Goal: Information Seeking & Learning: Learn about a topic

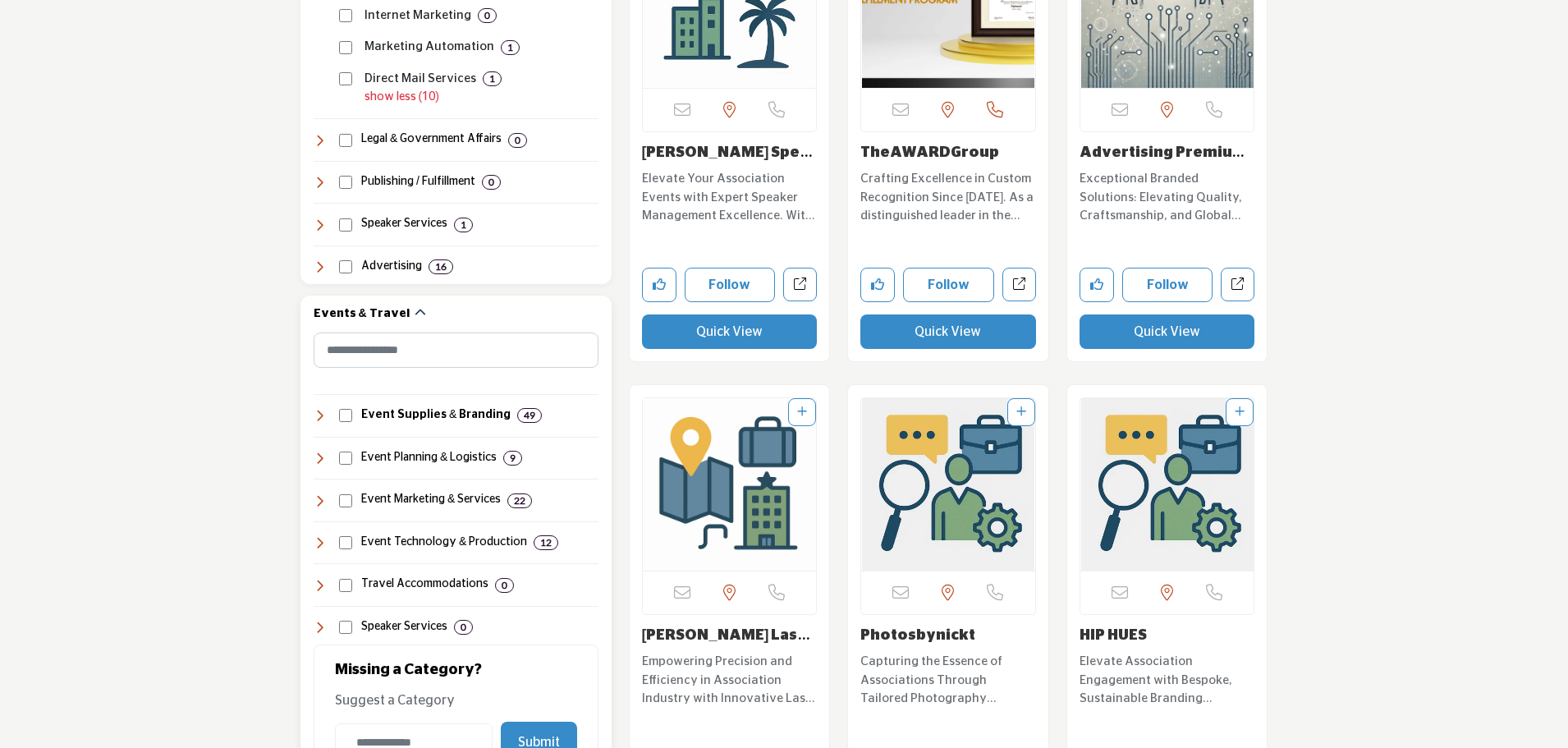
scroll to position [1725, 0]
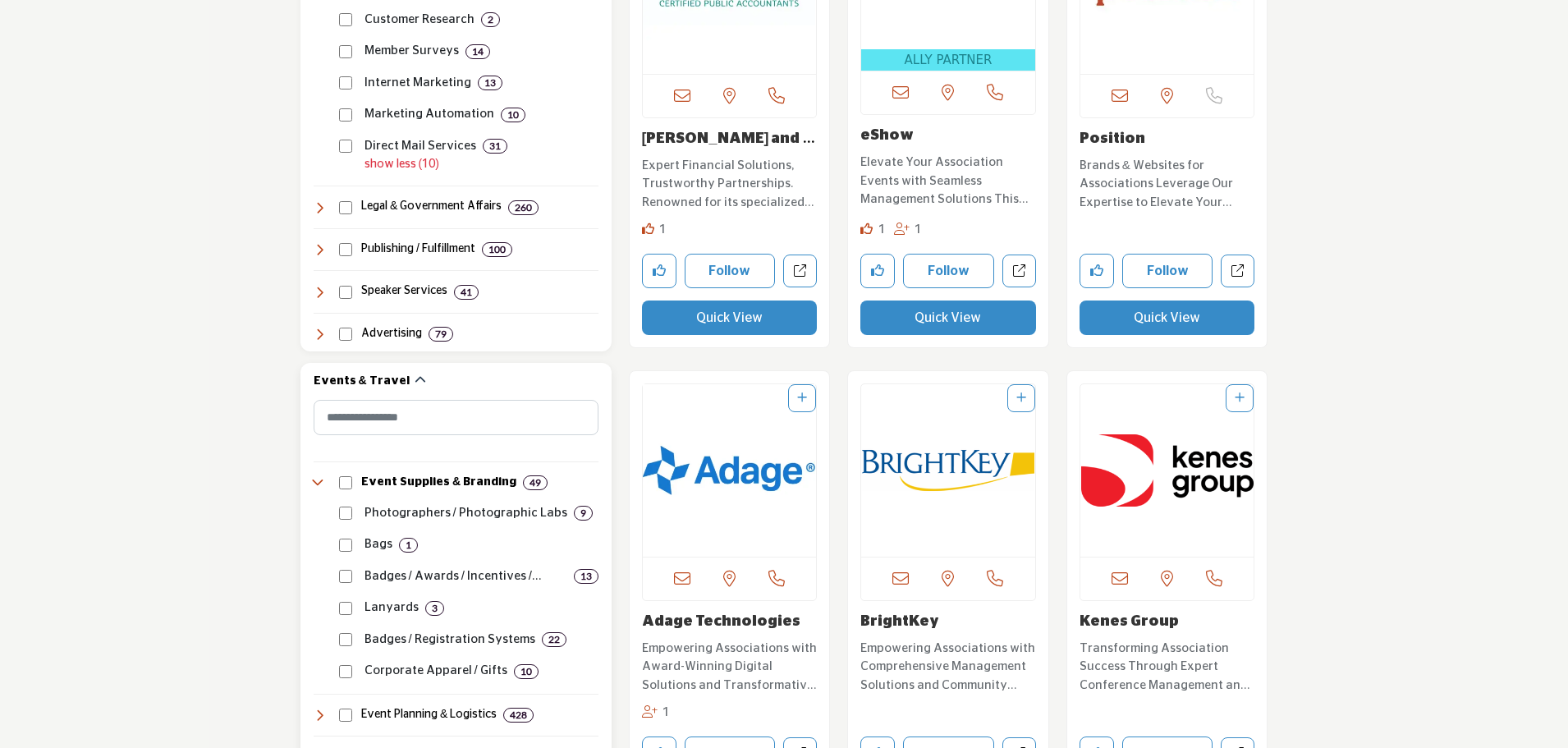
scroll to position [1725, 0]
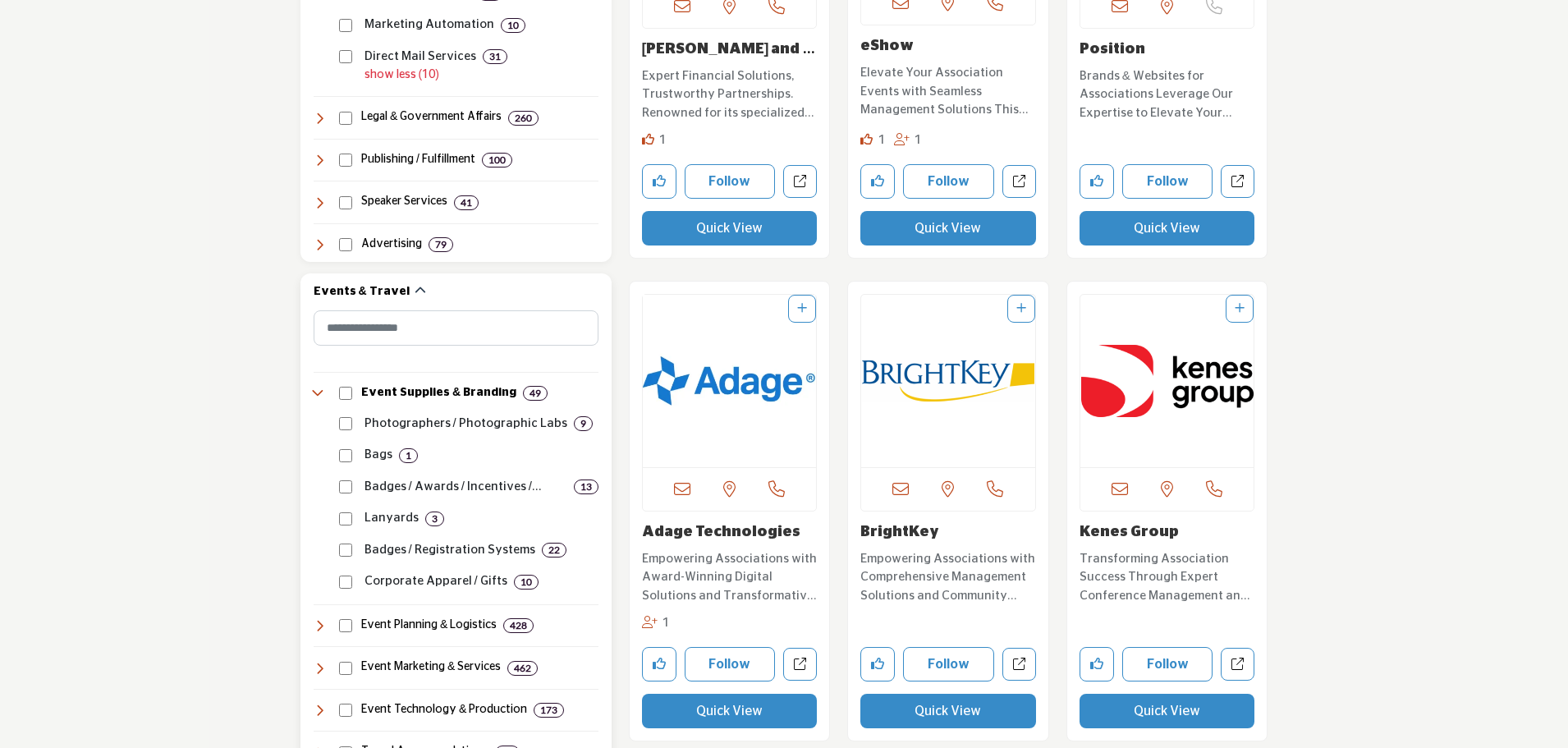
click at [323, 389] on icon at bounding box center [321, 393] width 13 height 13
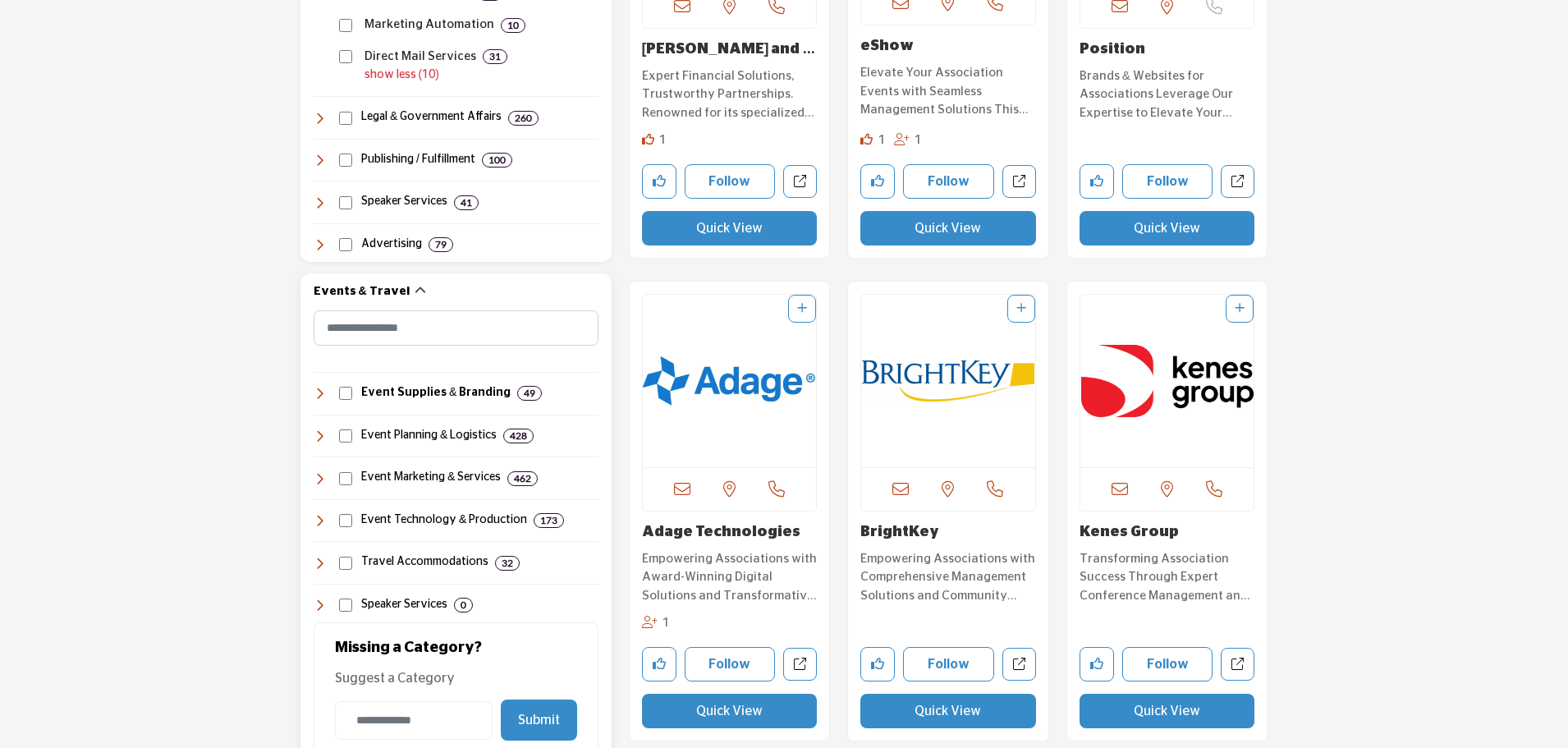
click at [323, 389] on icon at bounding box center [321, 393] width 13 height 13
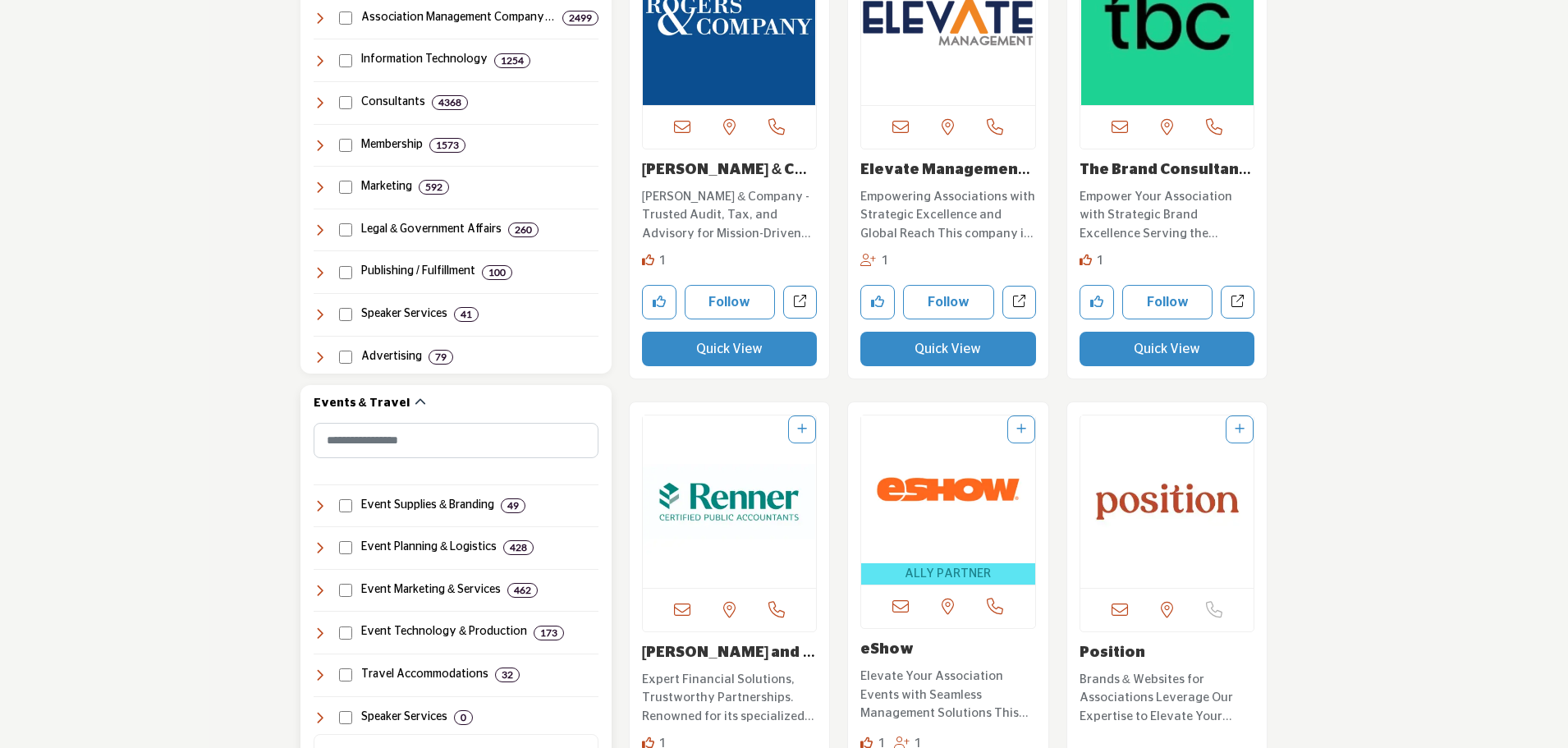
scroll to position [1300, 0]
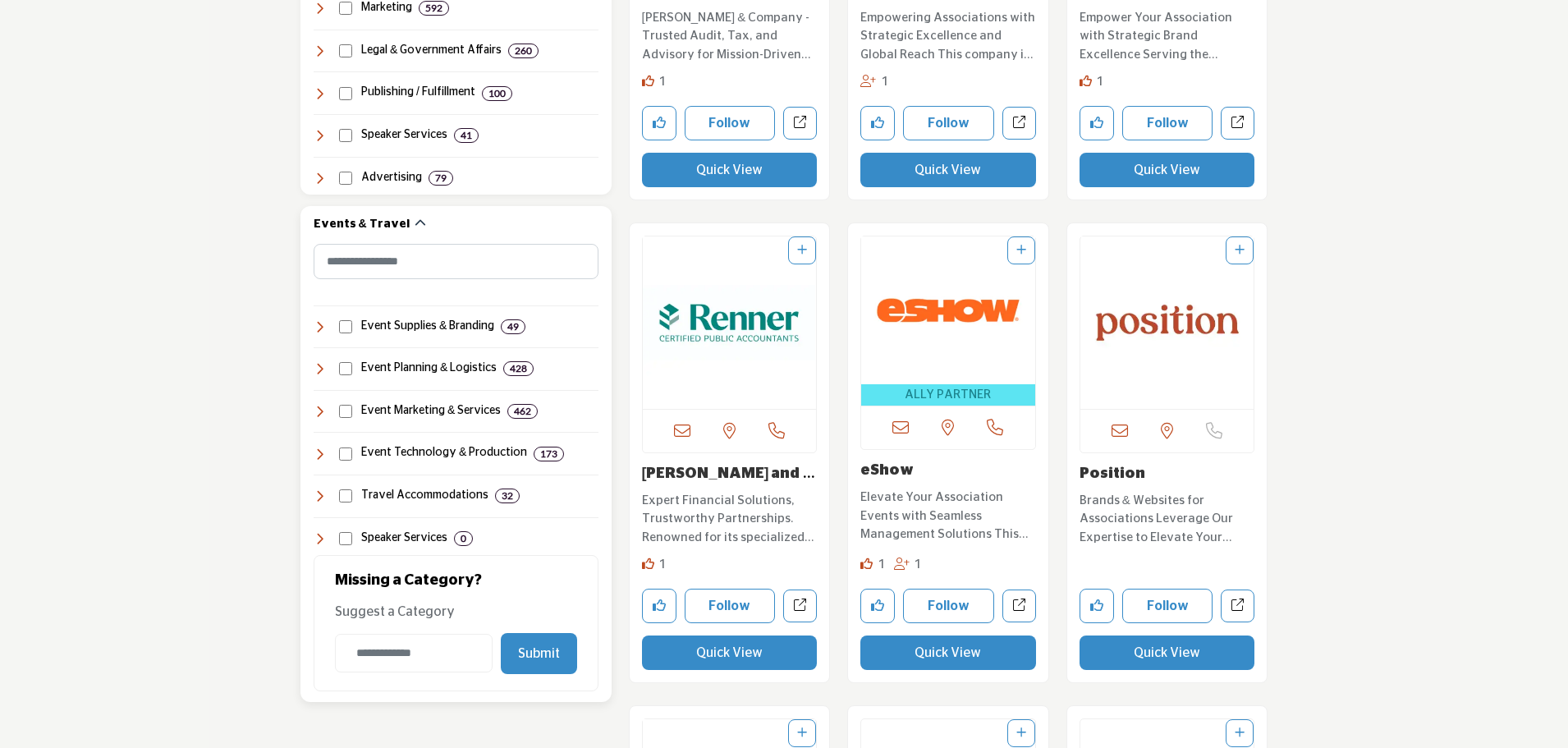
click at [323, 324] on icon at bounding box center [321, 327] width 13 height 13
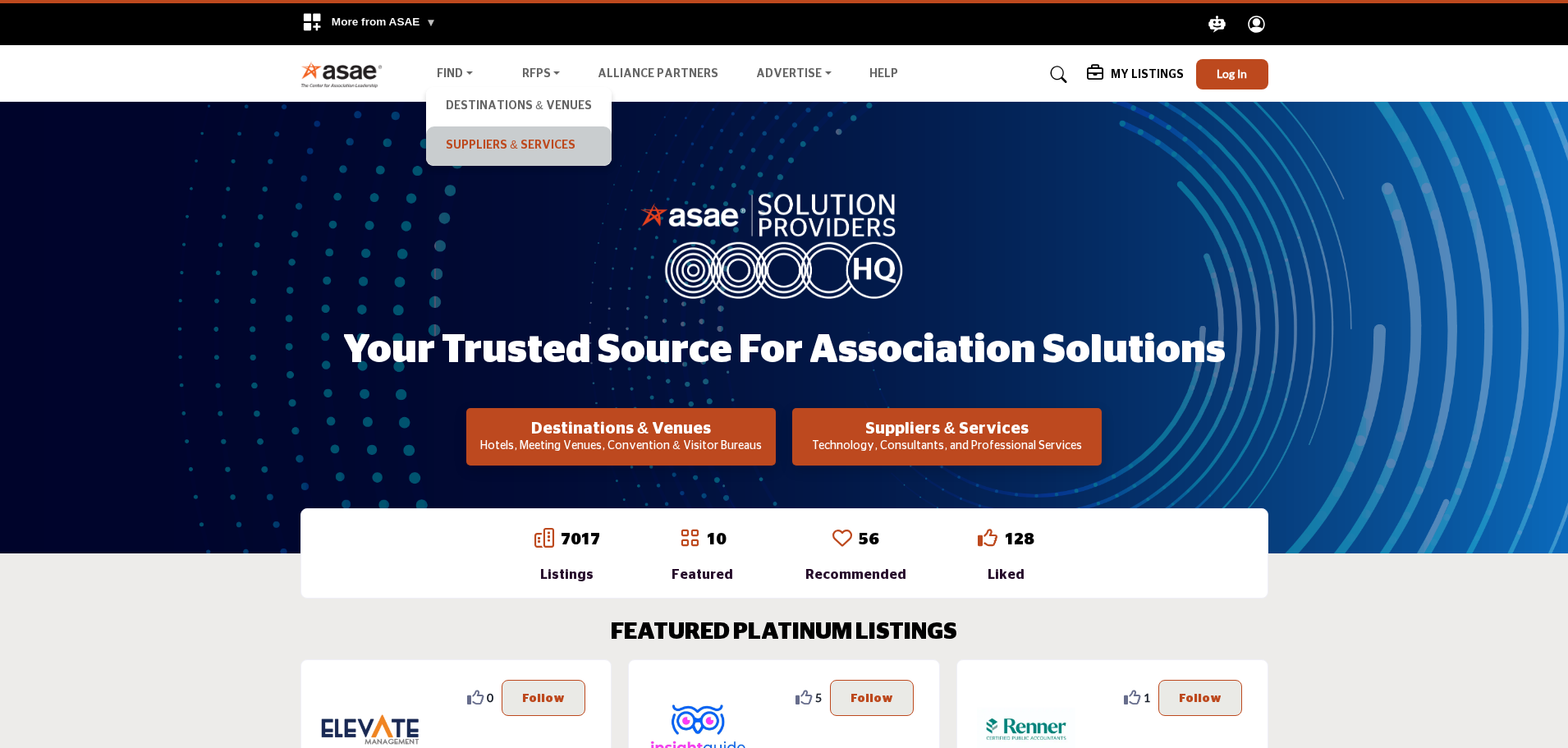
click at [502, 143] on link "Suppliers & Services" at bounding box center [518, 146] width 168 height 23
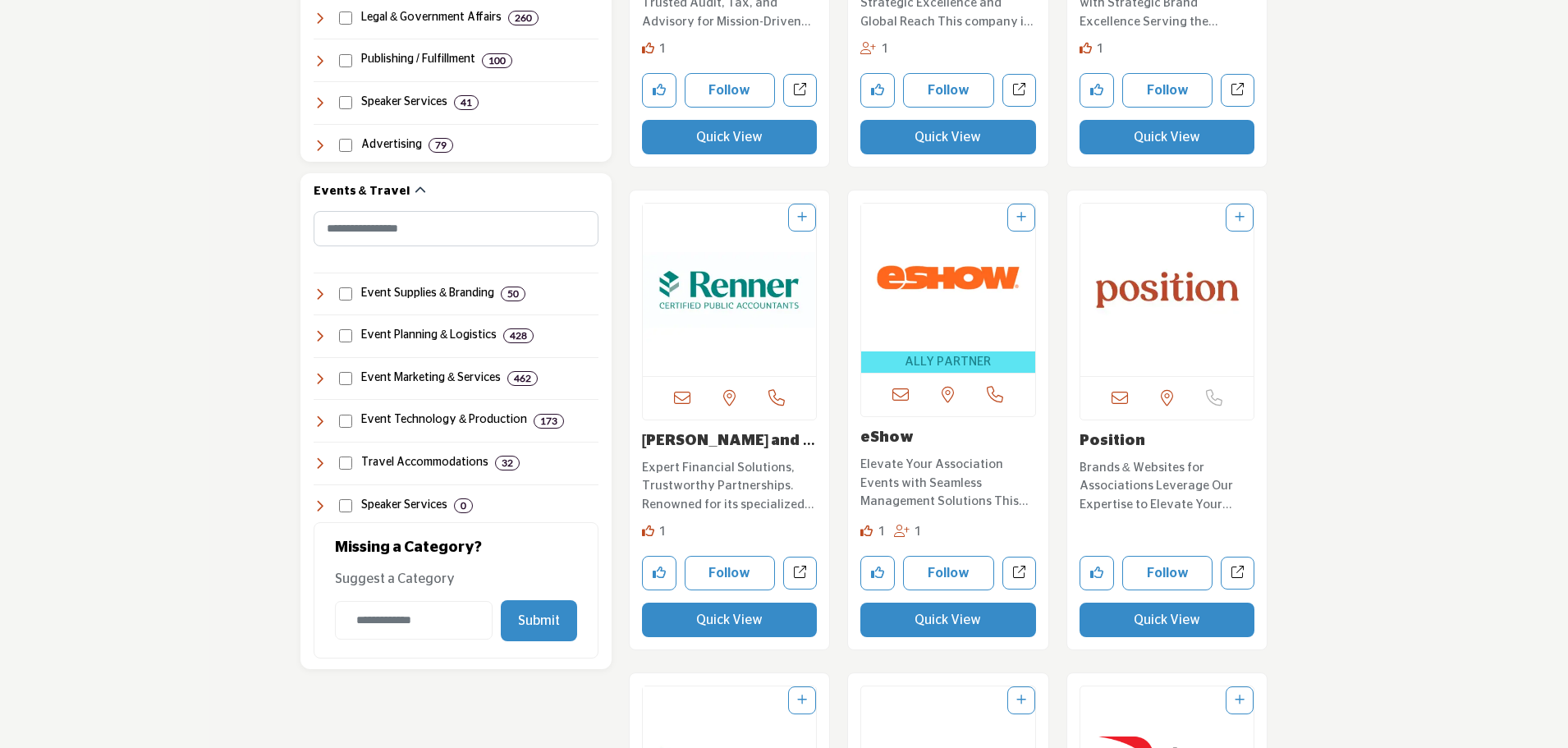
scroll to position [1314, 0]
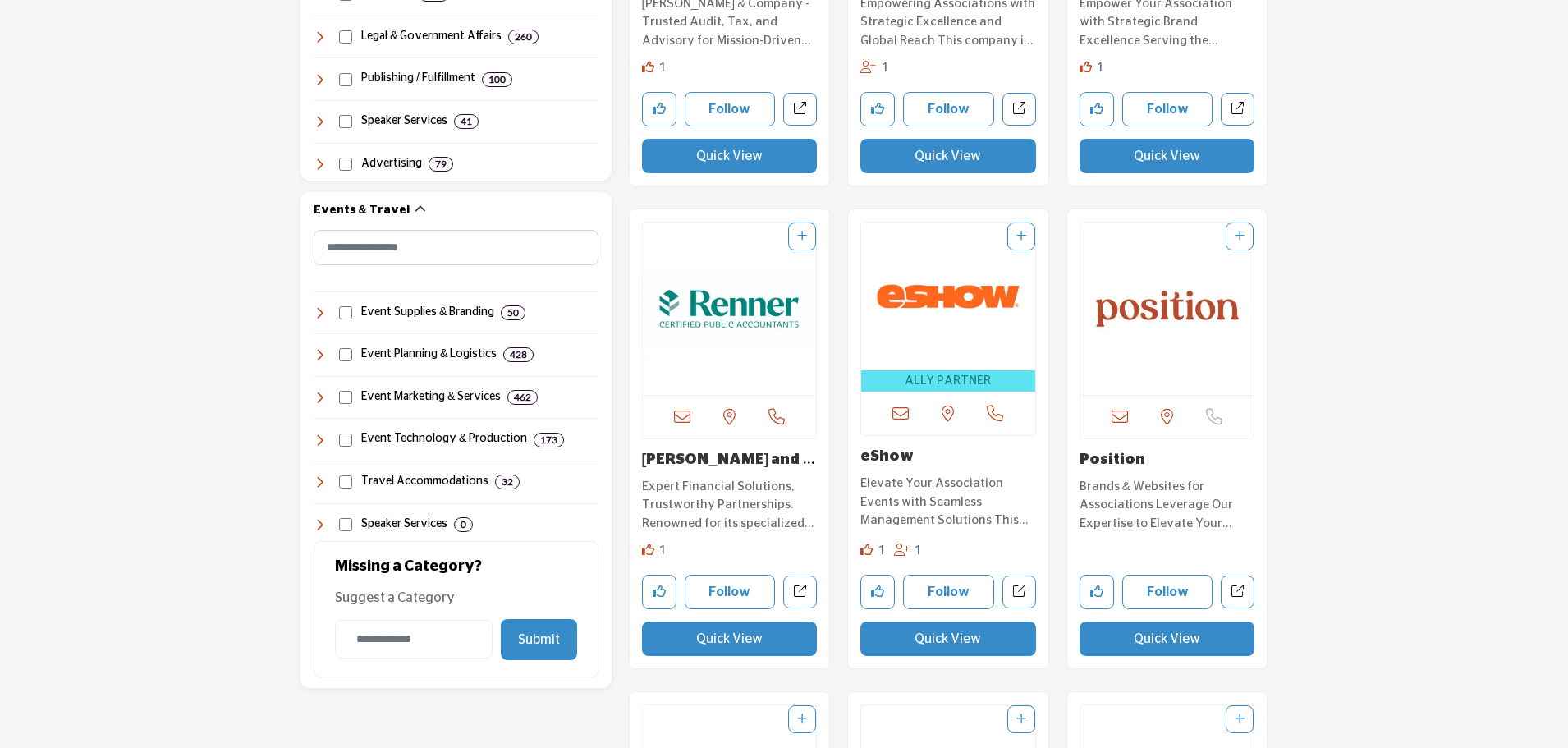
click at [1132, 354] on img "Open Listing in new tab" at bounding box center [1167, 309] width 174 height 173
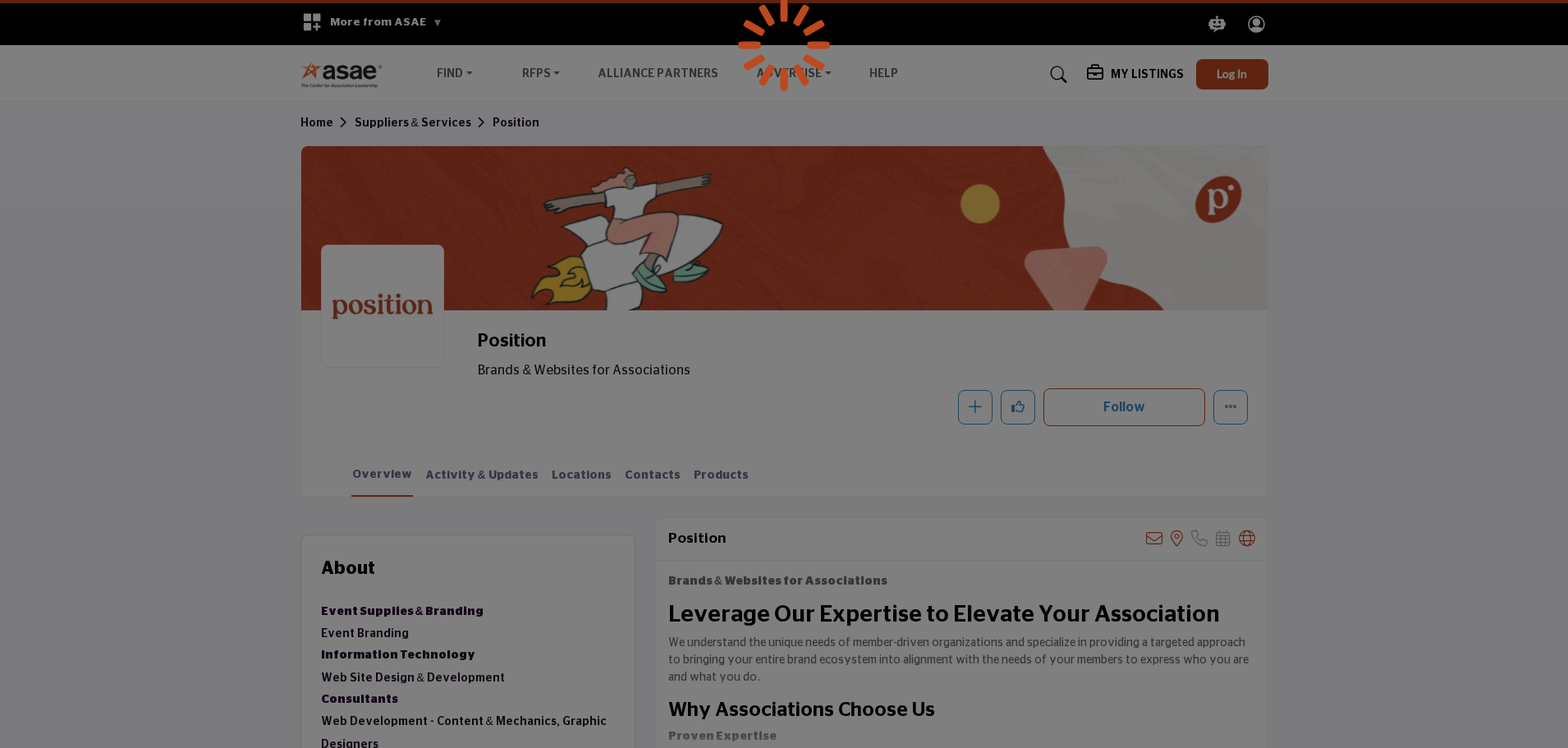
scroll to position [410, 0]
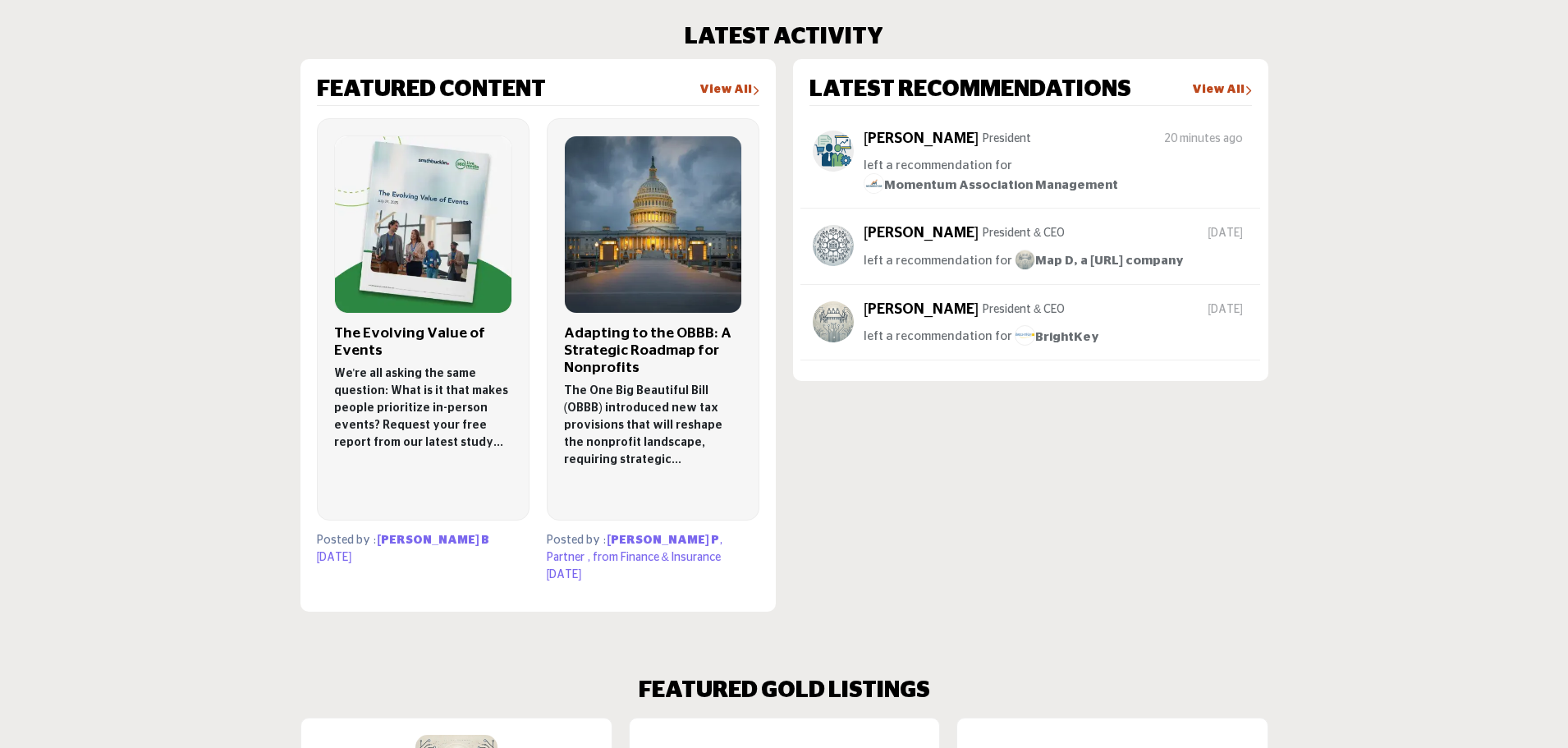
scroll to position [987, 0]
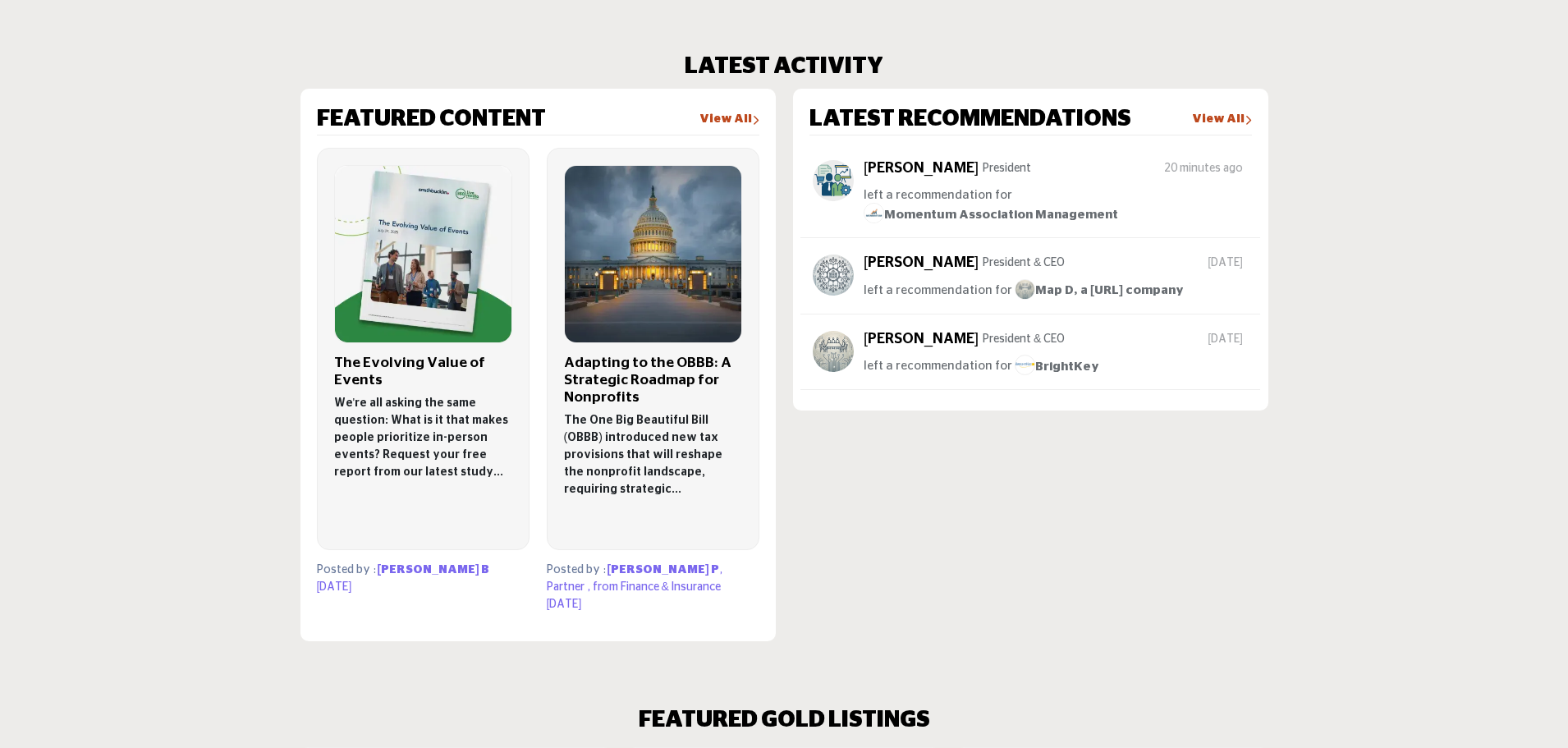
click at [459, 384] on h3 "The Evolving Value of Events" at bounding box center [423, 372] width 178 height 35
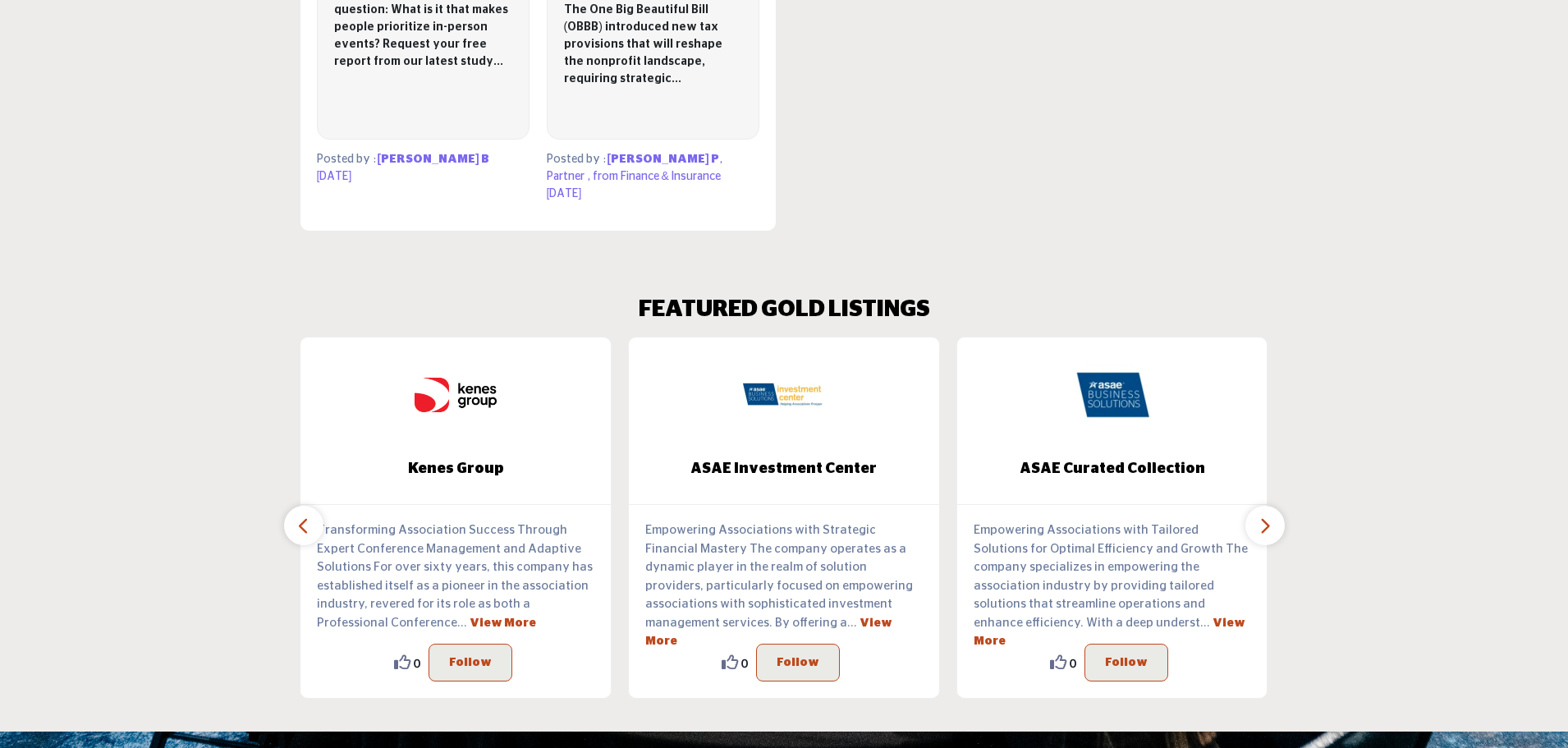
scroll to position [1562, 0]
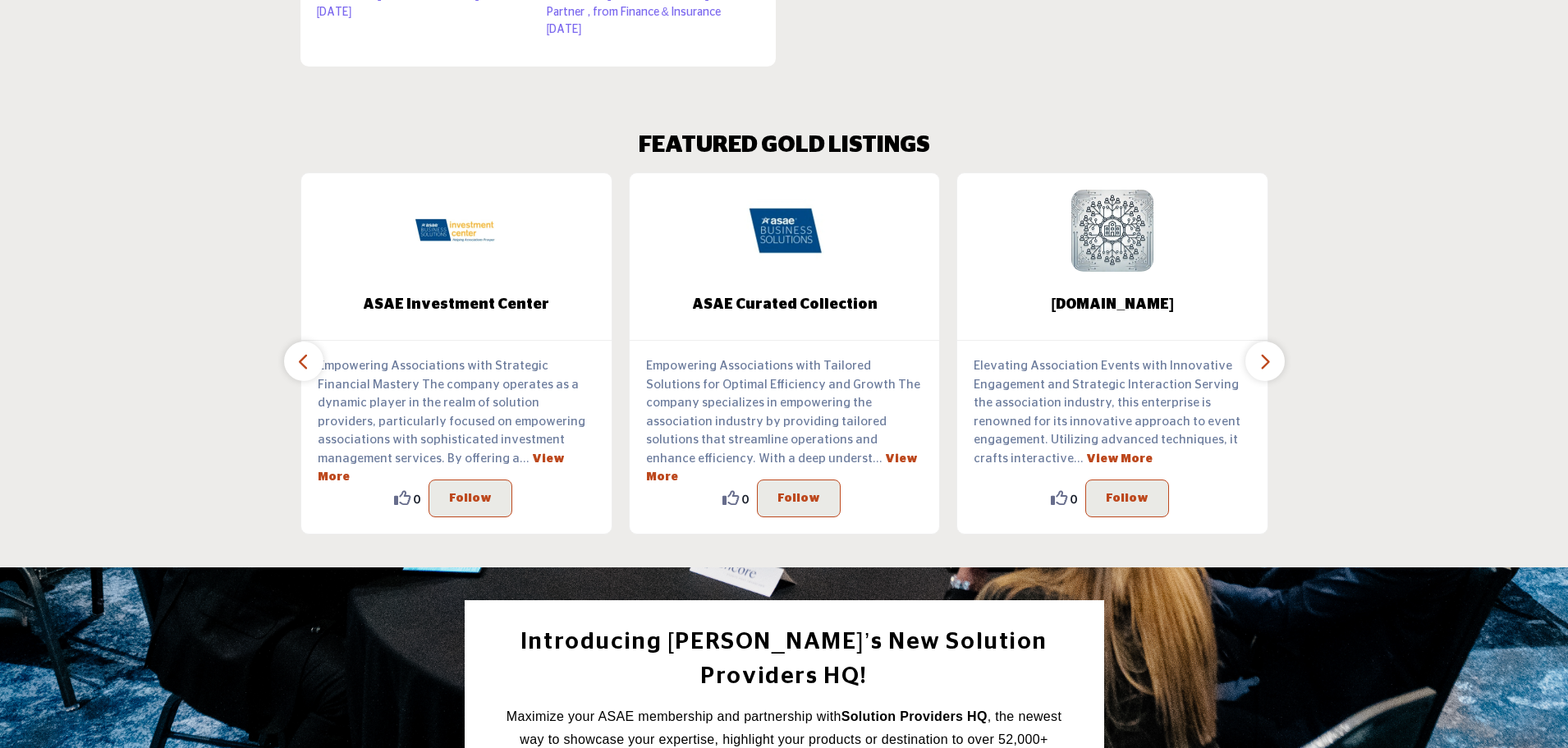
click at [1268, 362] on icon "button" at bounding box center [1265, 362] width 13 height 21
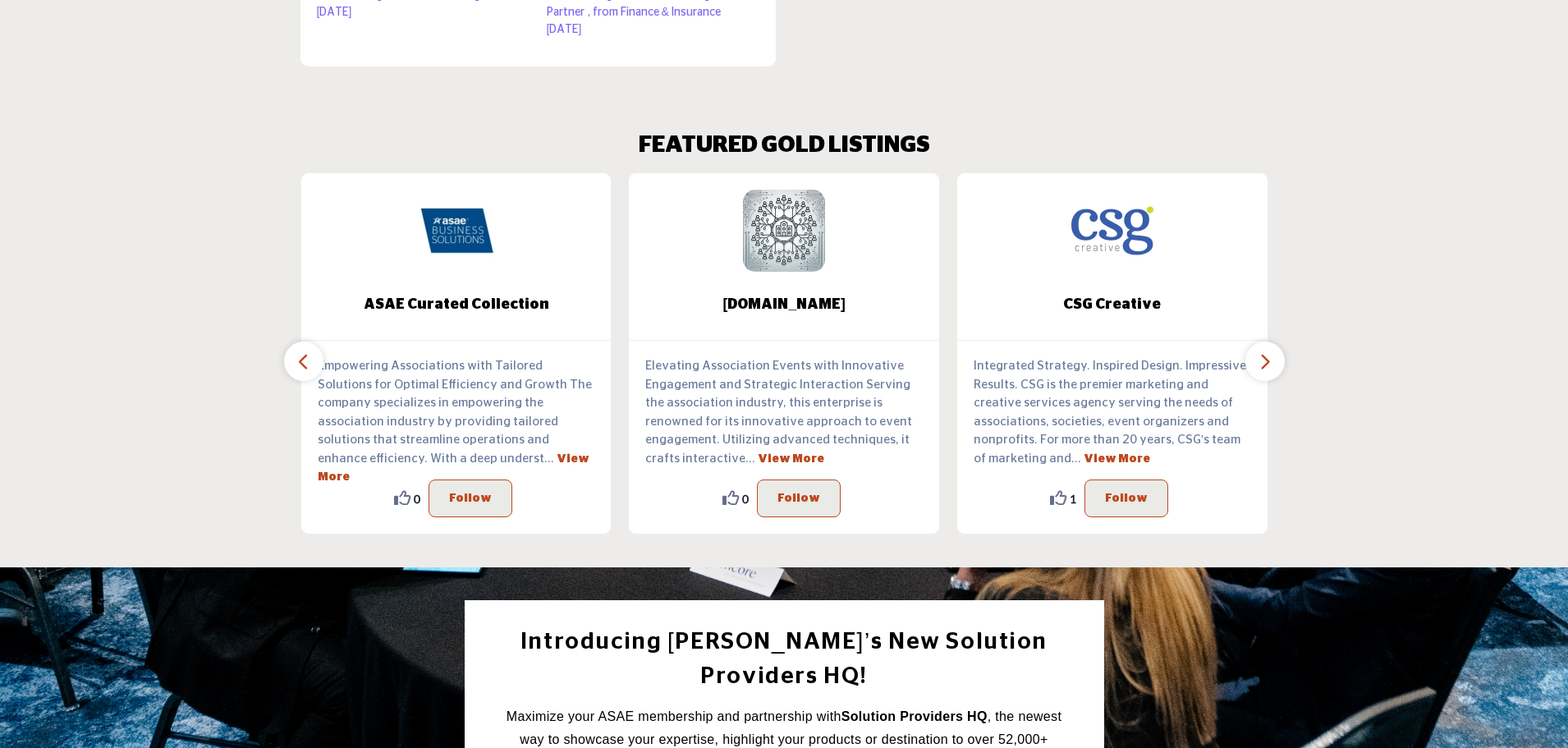
click at [1268, 362] on icon "button" at bounding box center [1265, 362] width 13 height 21
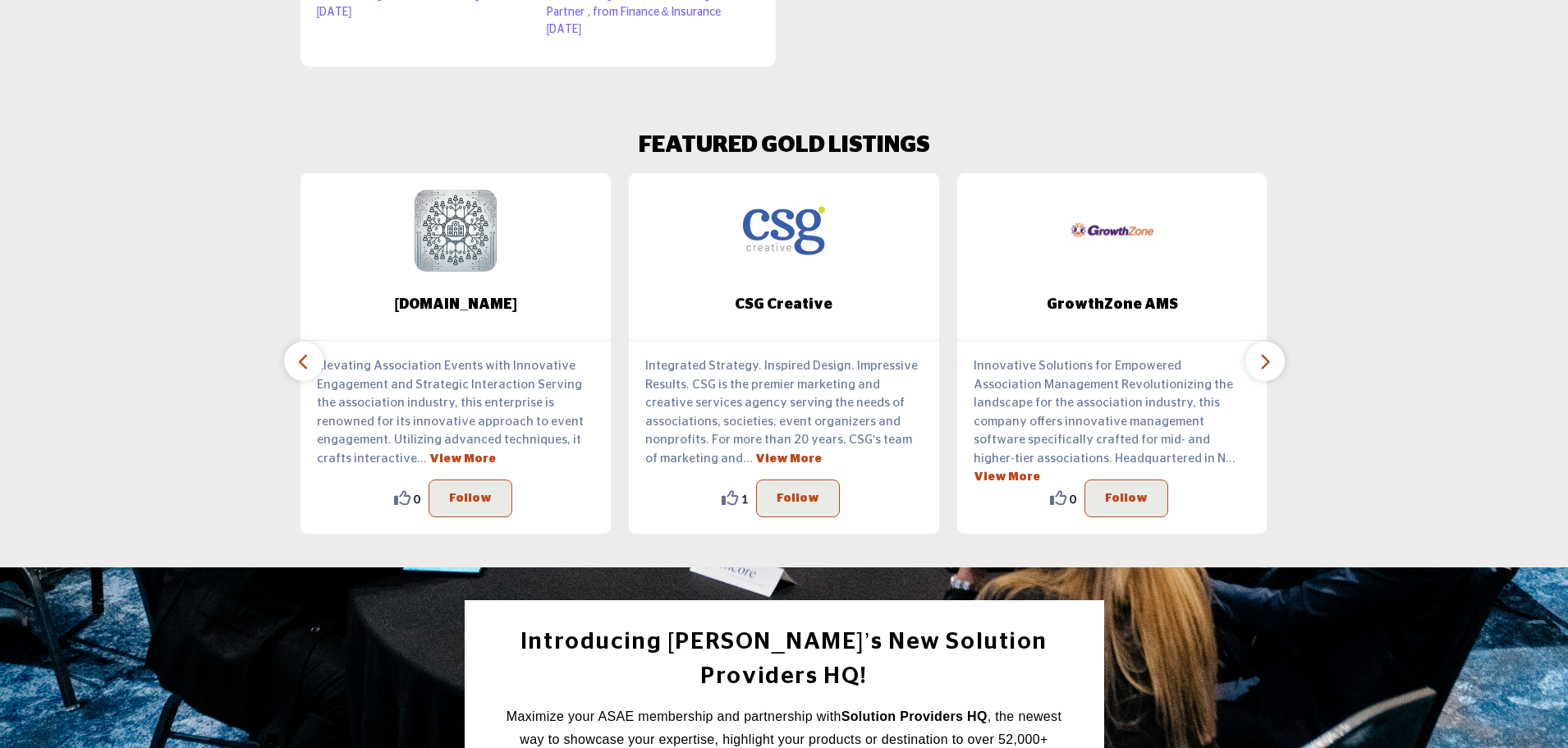
click at [1268, 362] on icon "button" at bounding box center [1265, 362] width 13 height 21
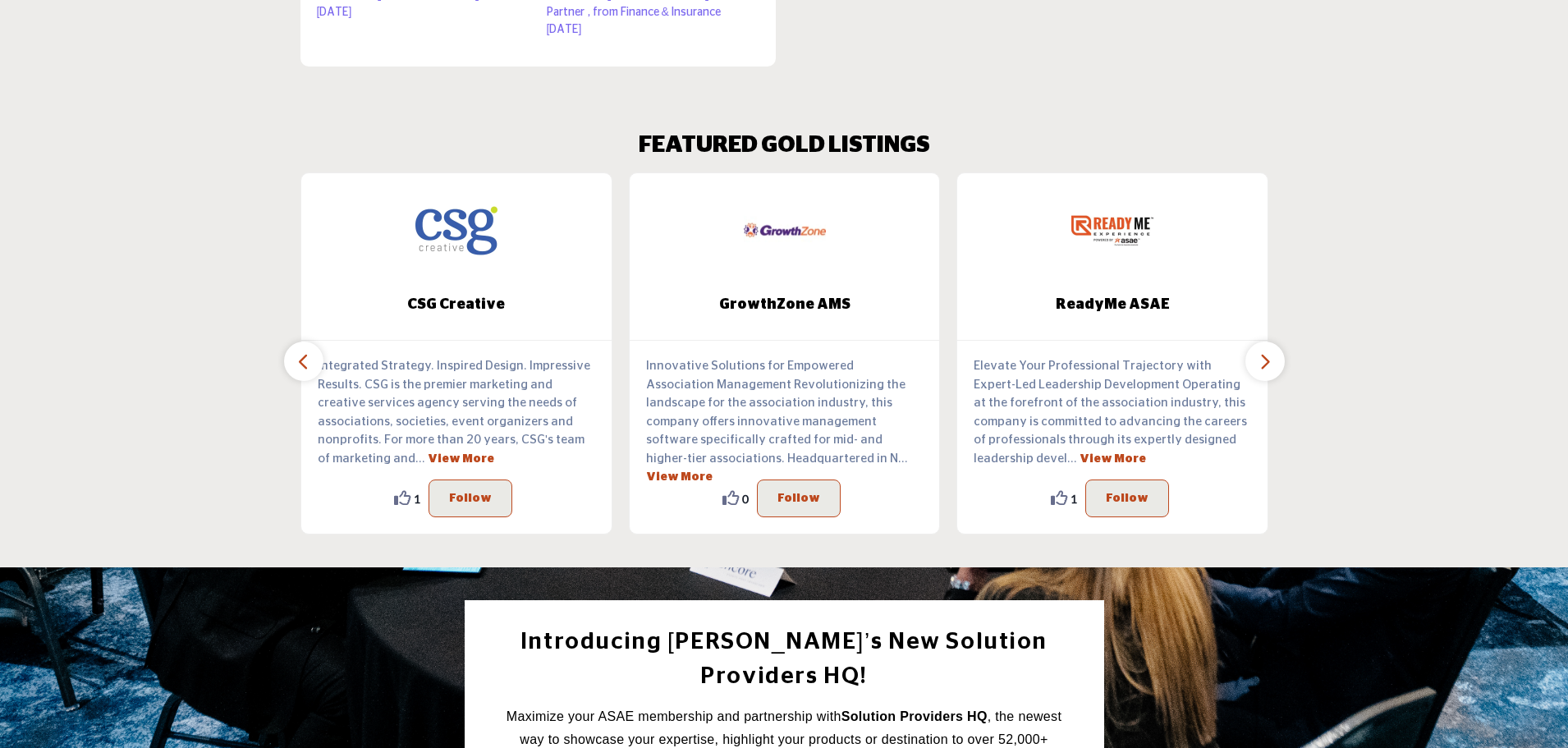
click at [1268, 362] on icon "button" at bounding box center [1265, 362] width 13 height 21
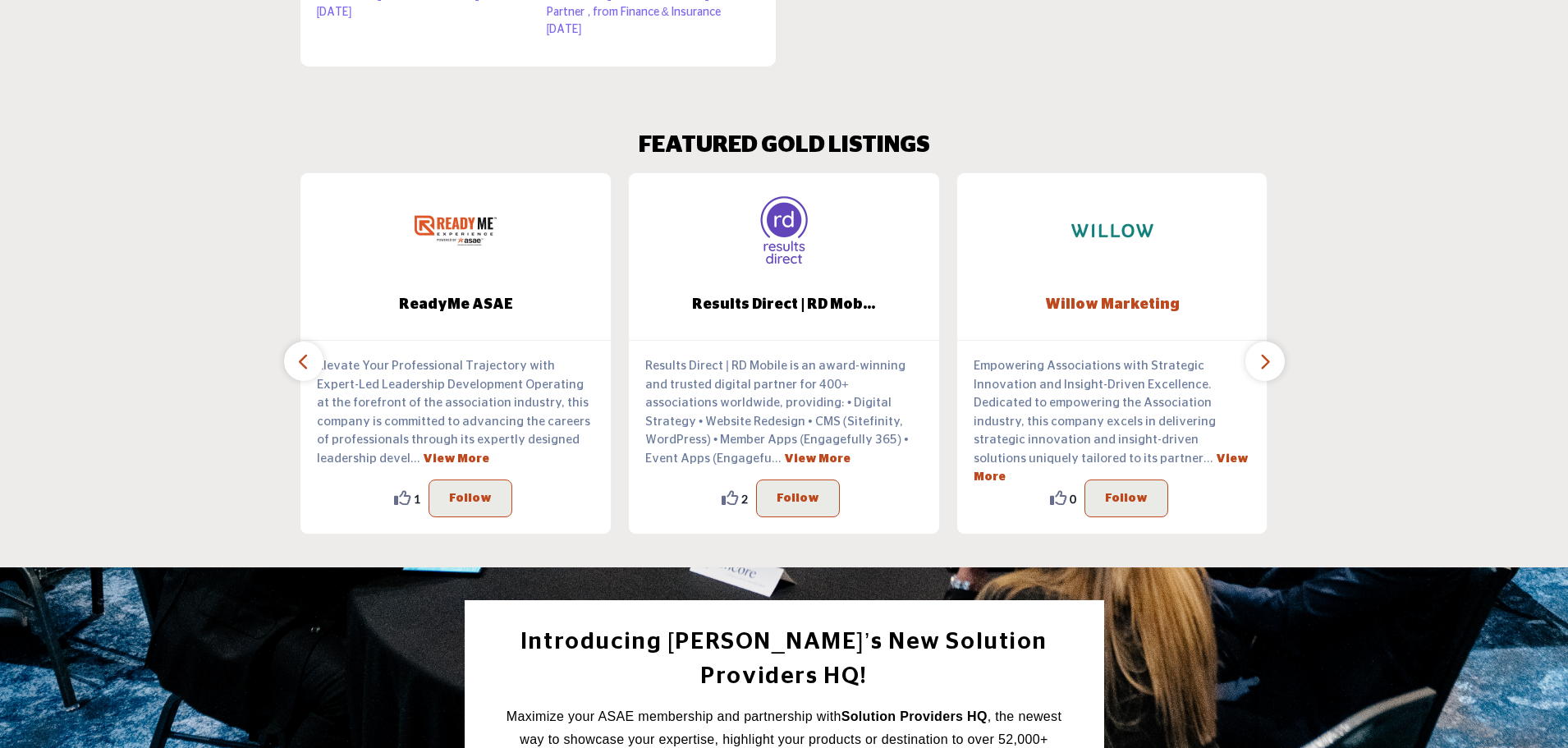
click at [1103, 305] on span "Willow Marketing" at bounding box center [1113, 305] width 261 height 21
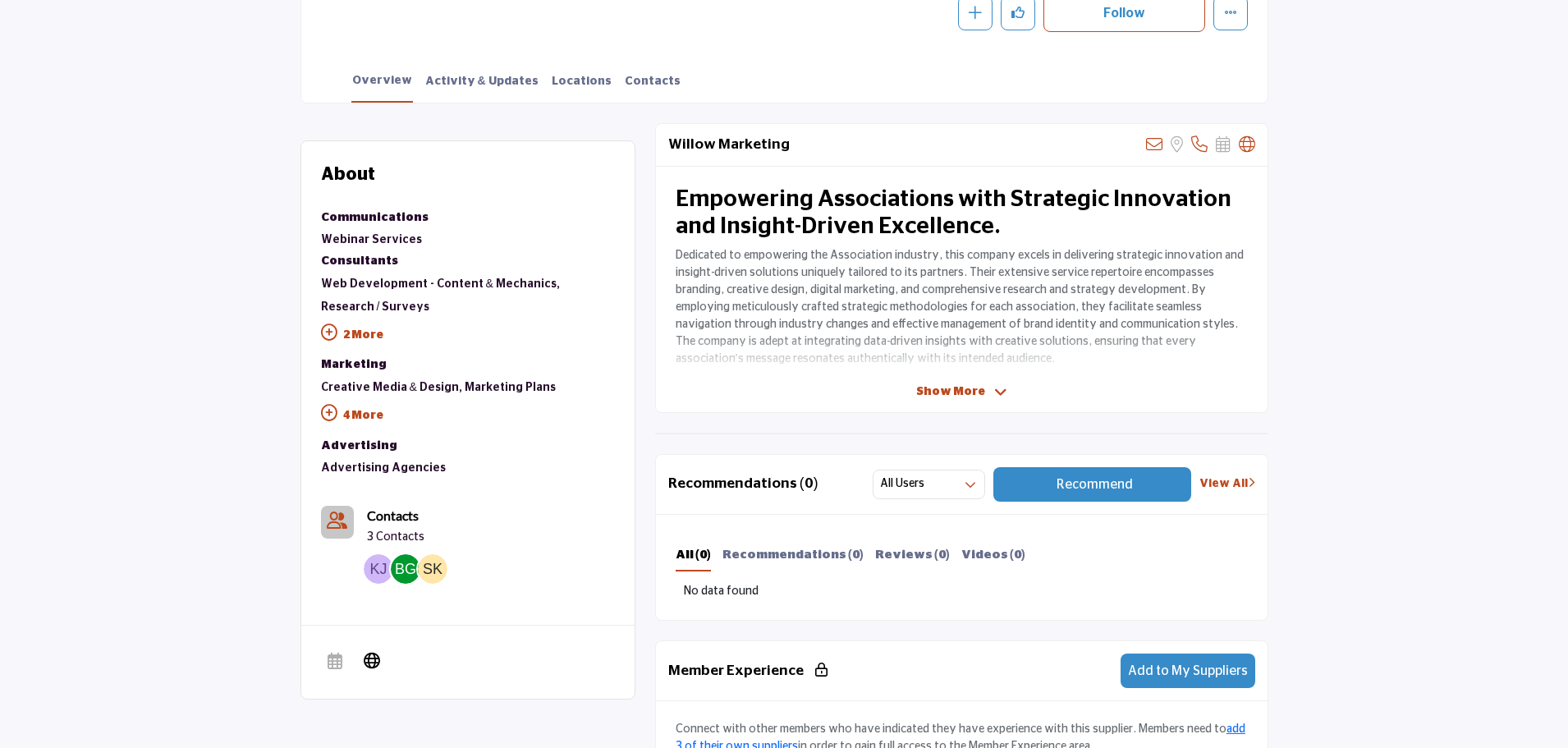
scroll to position [374, 0]
click at [374, 338] on p "2 More" at bounding box center [468, 337] width 294 height 37
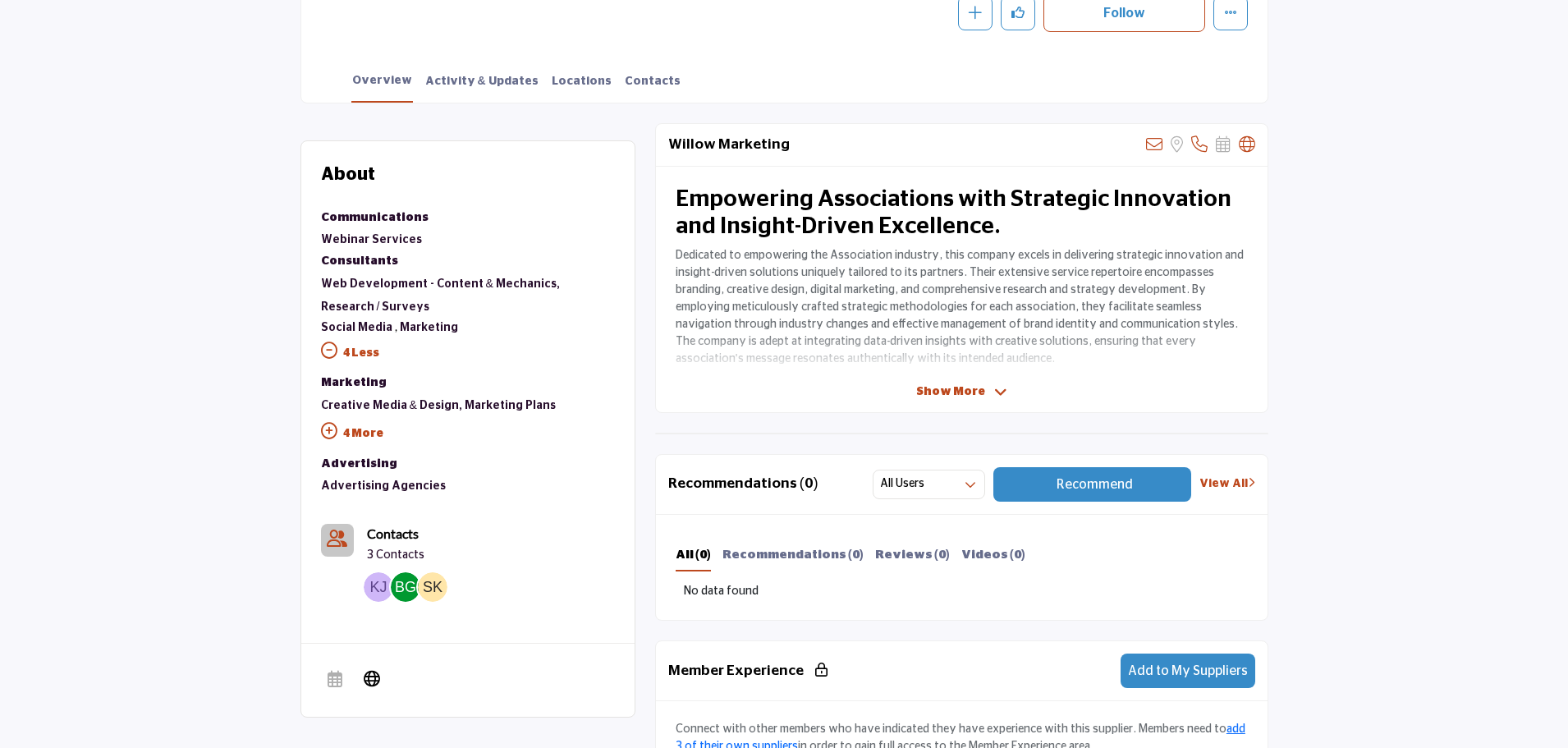
click at [363, 428] on p "4 More" at bounding box center [468, 435] width 294 height 37
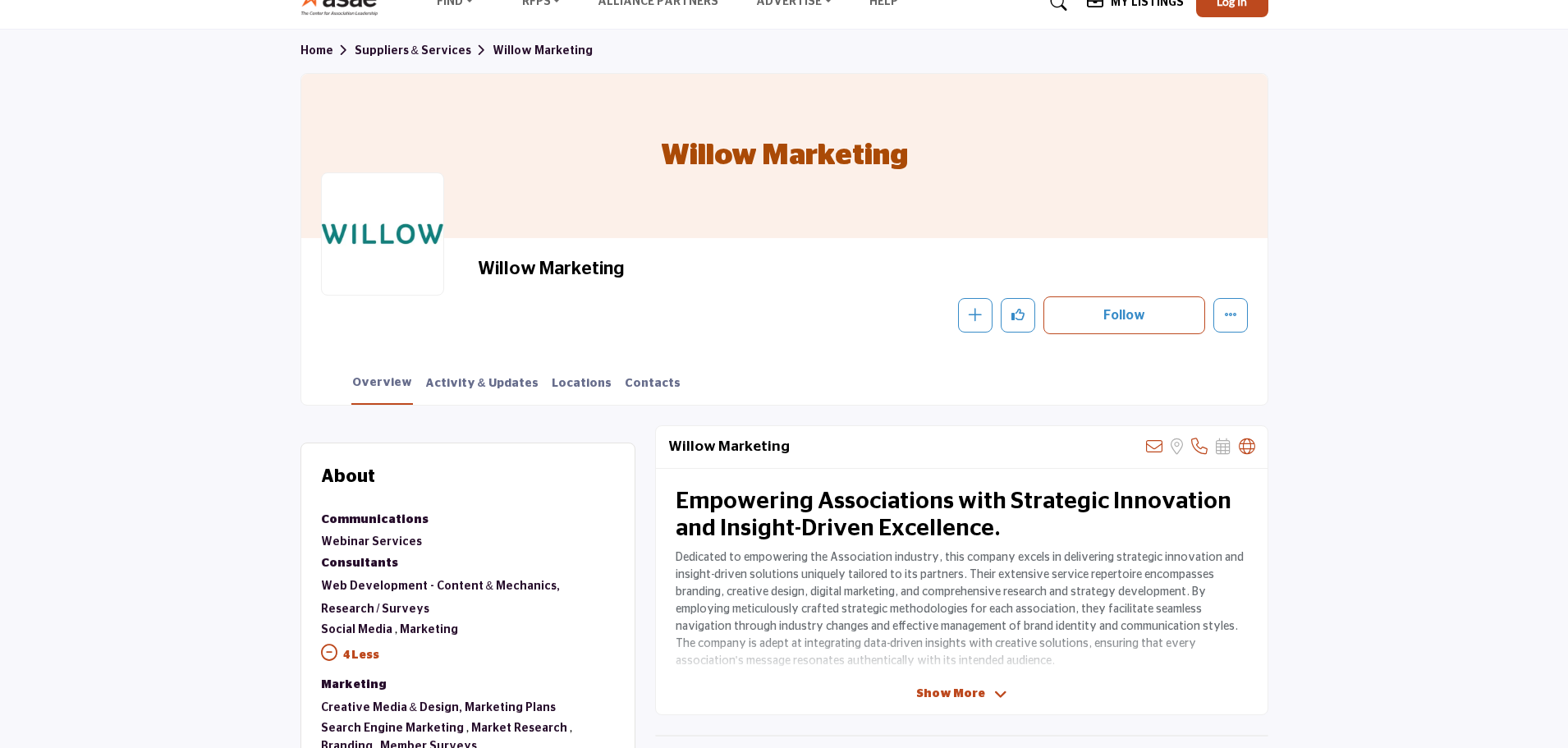
scroll to position [0, 0]
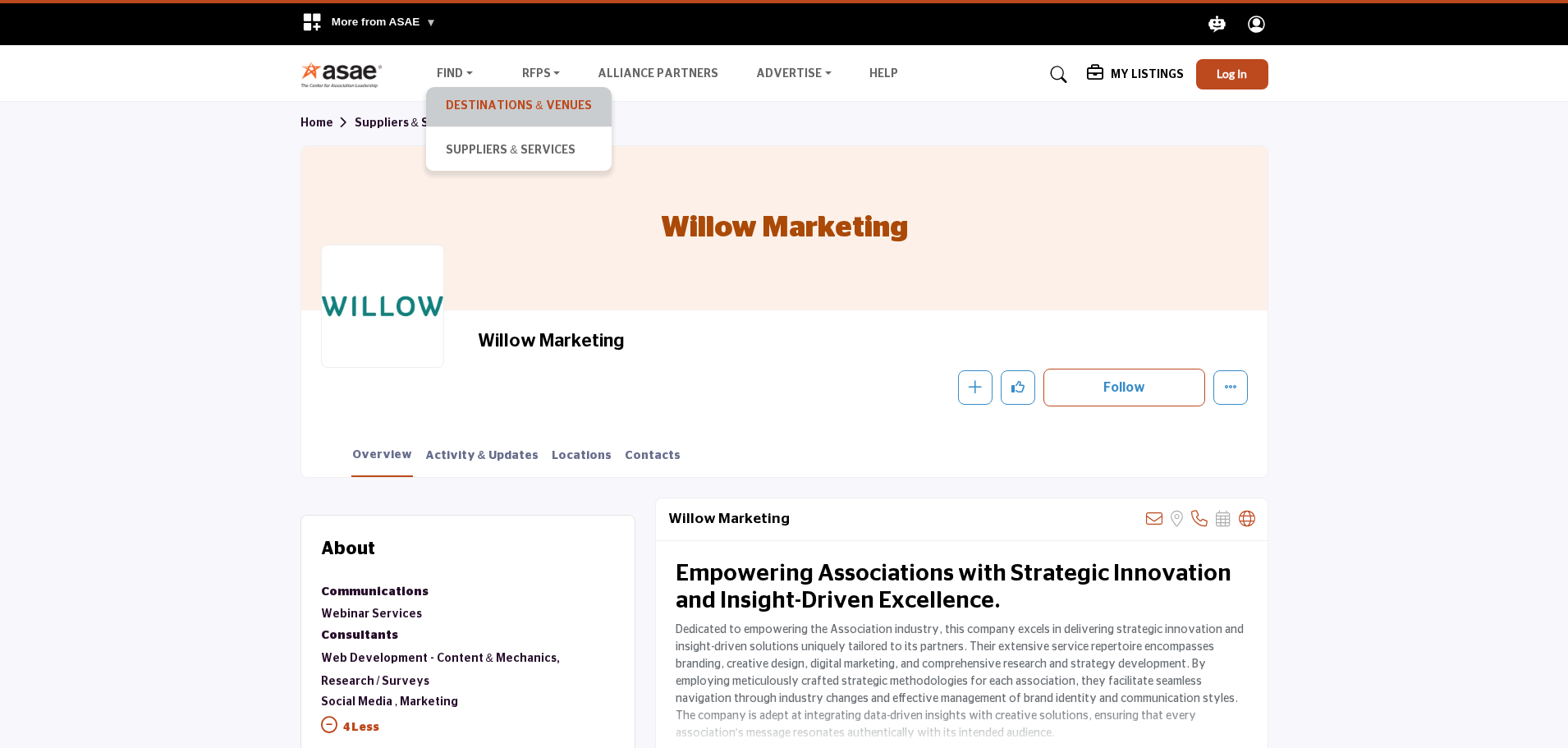
click at [490, 107] on link "Destinations & Venues" at bounding box center [518, 107] width 168 height 23
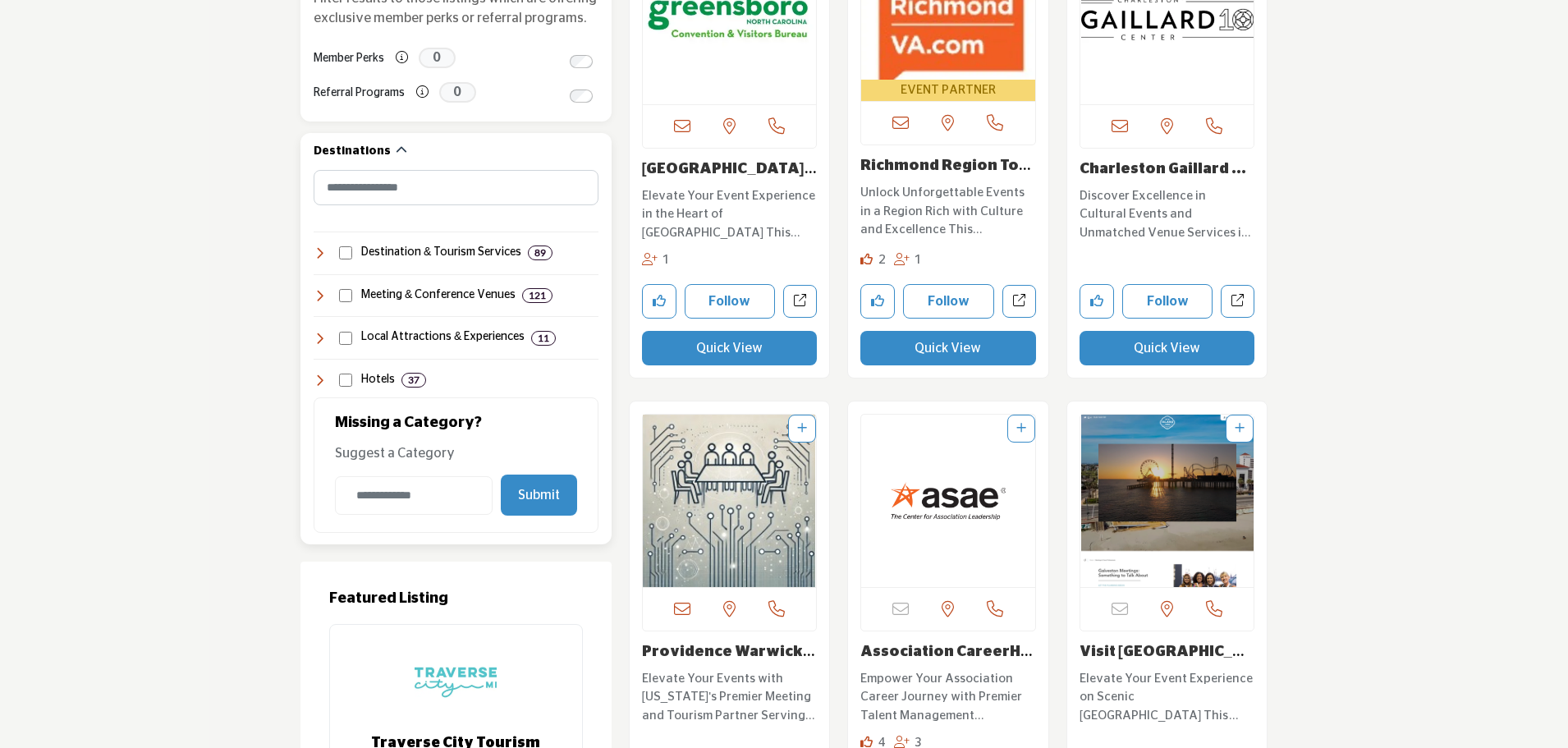
scroll to position [643, 0]
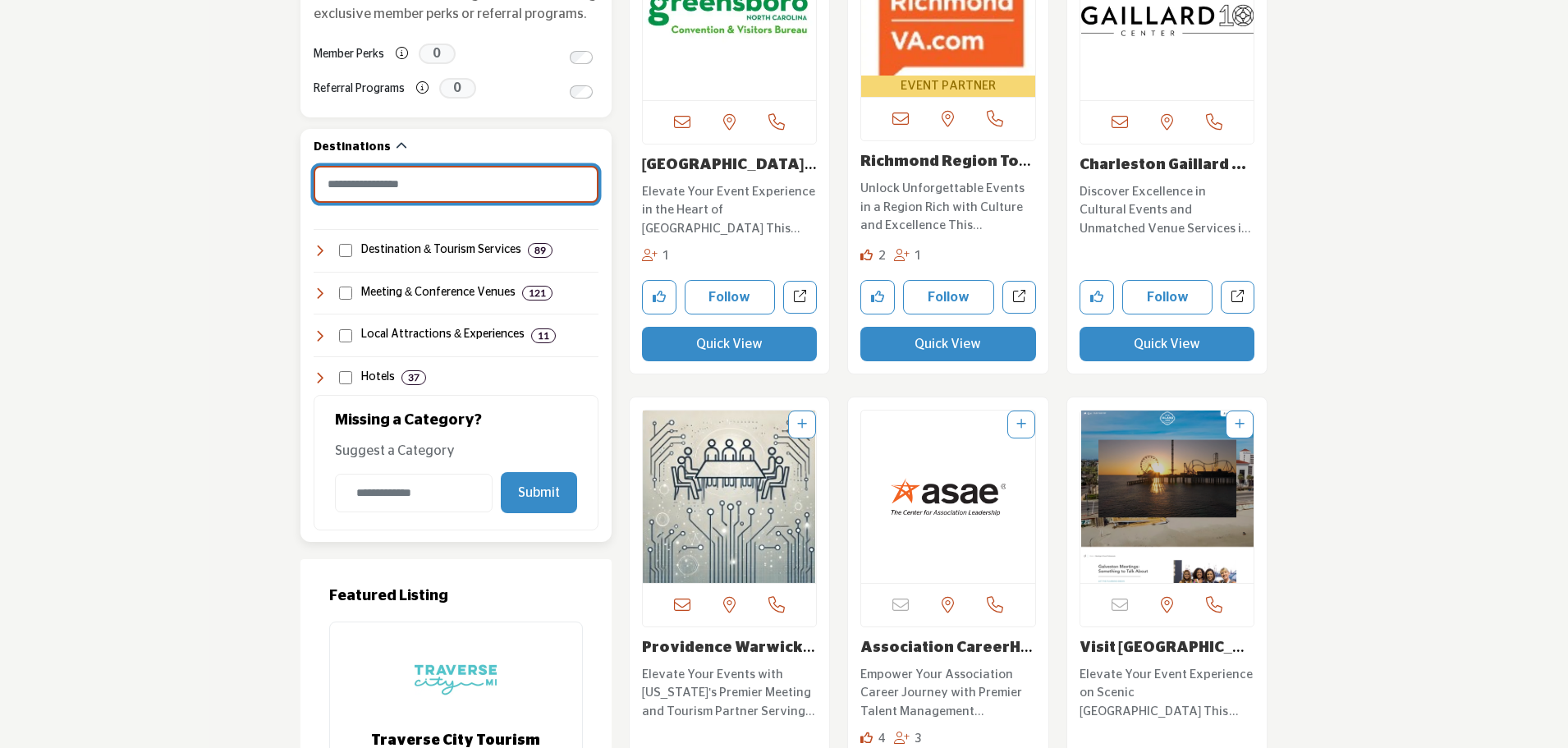
click at [436, 178] on input "Search Category" at bounding box center [456, 184] width 285 height 37
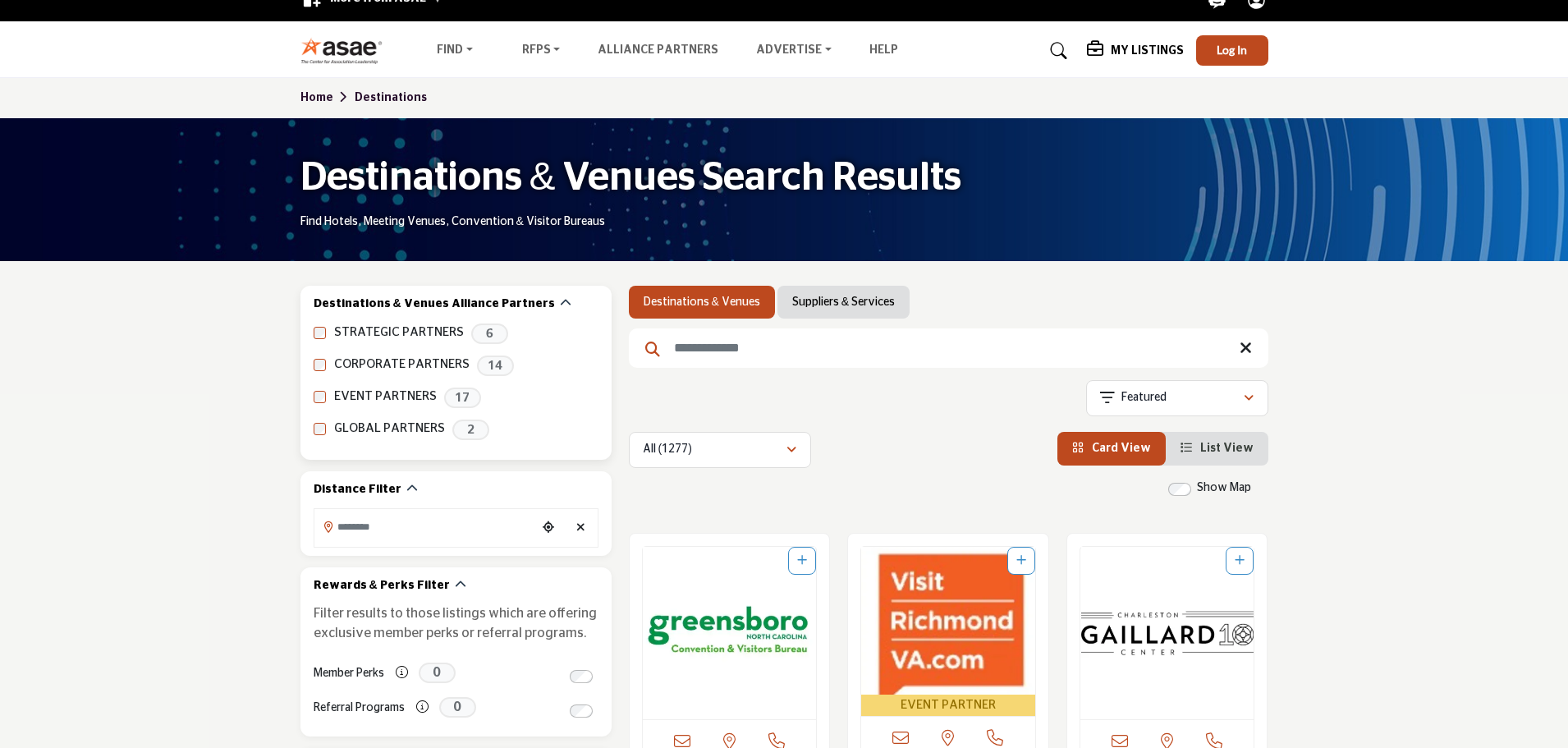
scroll to position [0, 0]
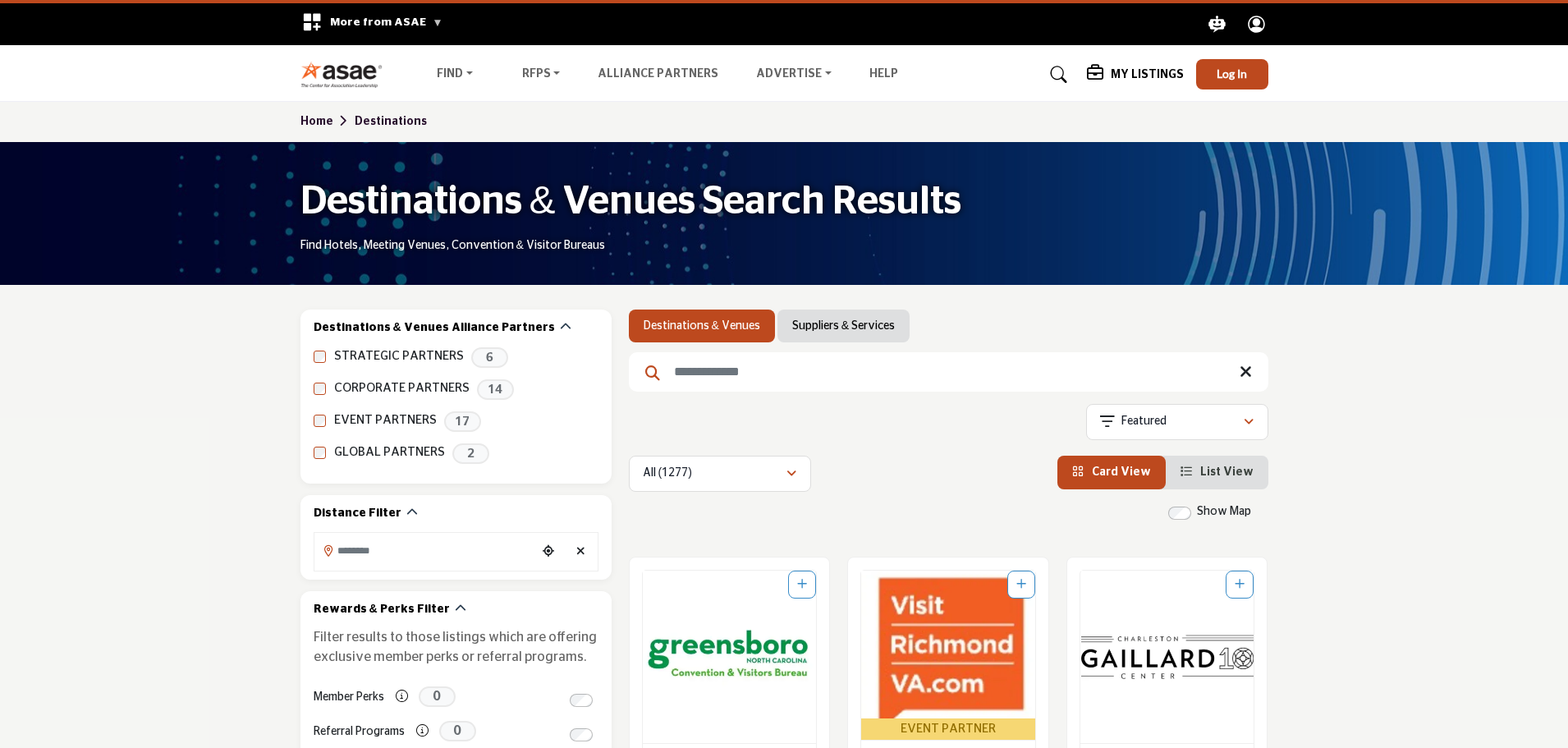
click at [302, 123] on link "Home" at bounding box center [328, 122] width 54 height 12
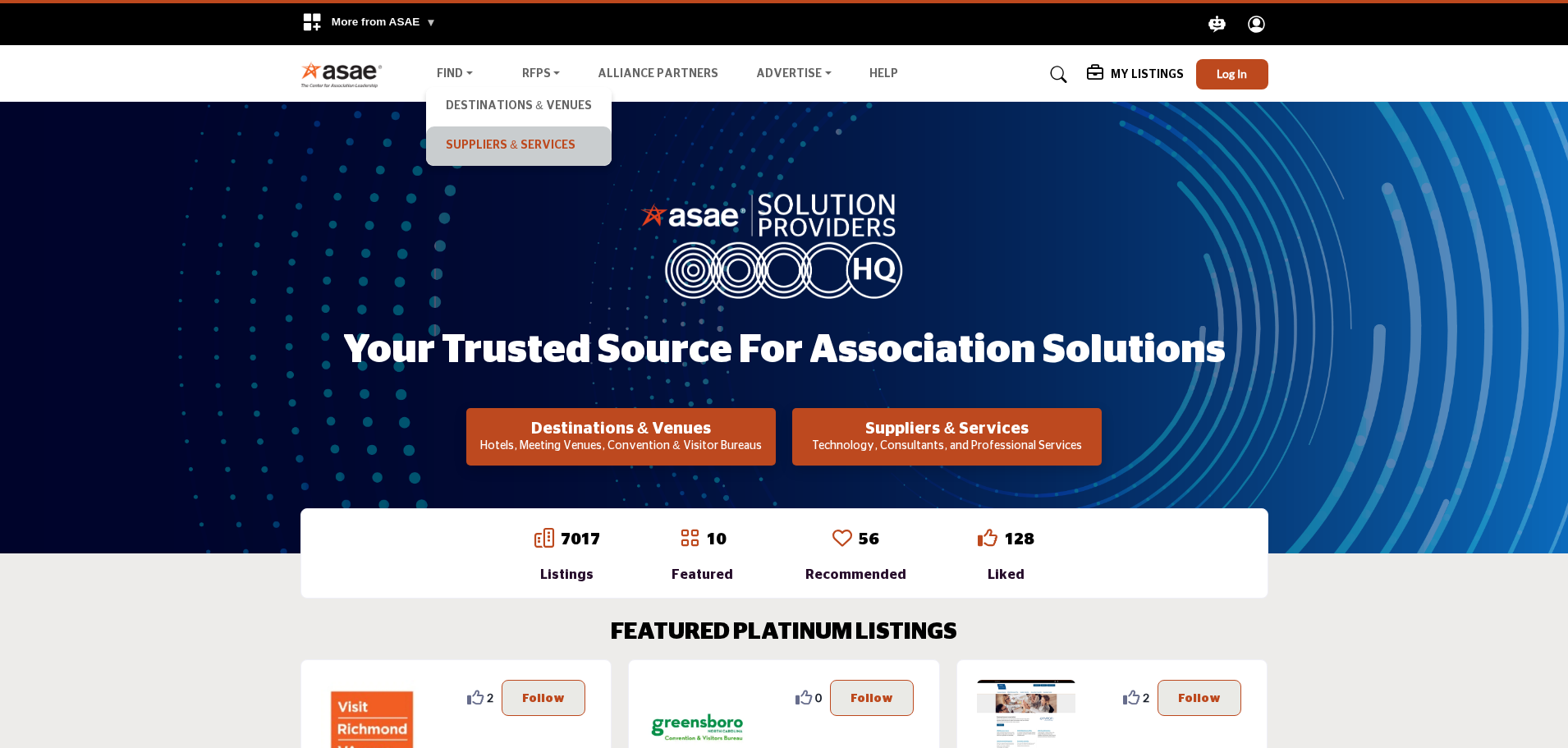
click at [464, 142] on link "Suppliers & Services" at bounding box center [518, 146] width 168 height 23
